Goal: Navigation & Orientation: Find specific page/section

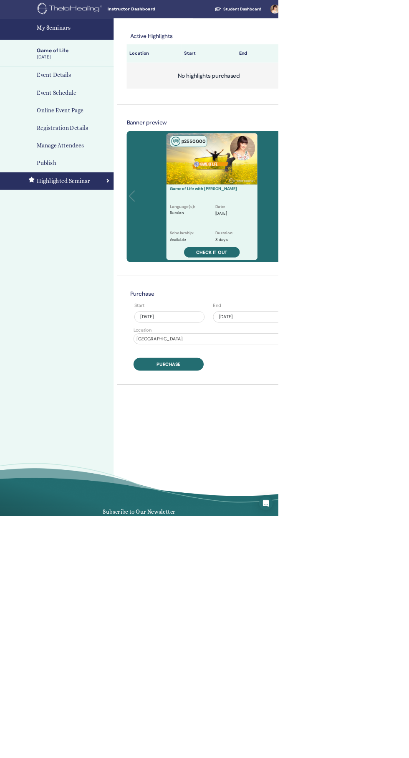
click at [409, 13] on link at bounding box center [408, 13] width 34 height 27
click at [409, 94] on div "Active Highlights Location Start End No highlights purchased Banner preview р 2…" at bounding box center [334, 395] width 334 height 737
